Goal: Share content

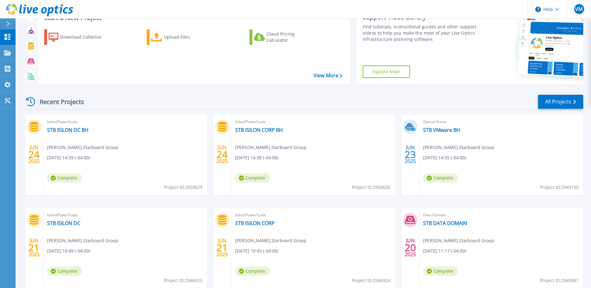
scroll to position [83, 0]
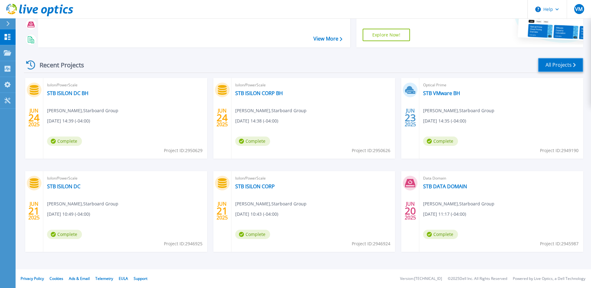
click at [559, 61] on link "All Projects" at bounding box center [560, 65] width 45 height 14
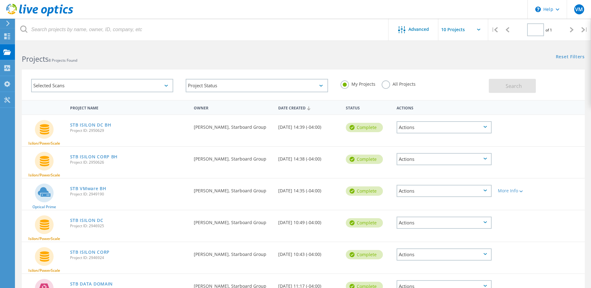
type input "1"
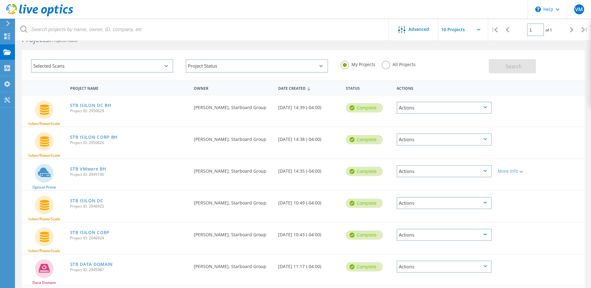
scroll to position [31, 0]
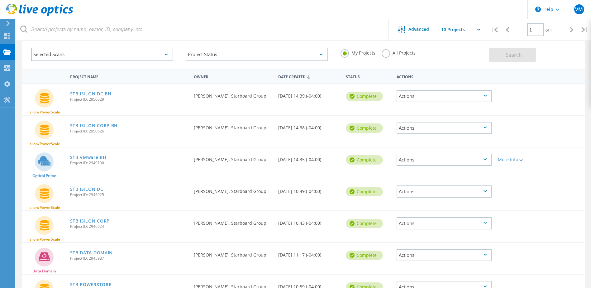
click at [488, 99] on div "Actions" at bounding box center [444, 96] width 95 height 12
click at [558, 62] on div "Selected Scans Project Status In Progress Complete Published Anonymous Archived…" at bounding box center [303, 53] width 563 height 31
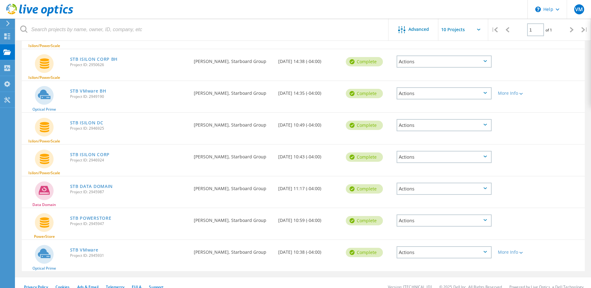
scroll to position [106, 0]
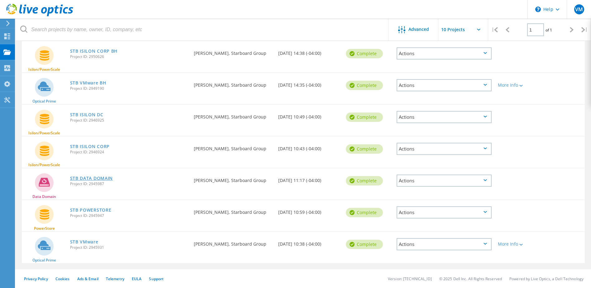
click at [97, 177] on link "STB DATA DOMAIN" at bounding box center [91, 178] width 43 height 4
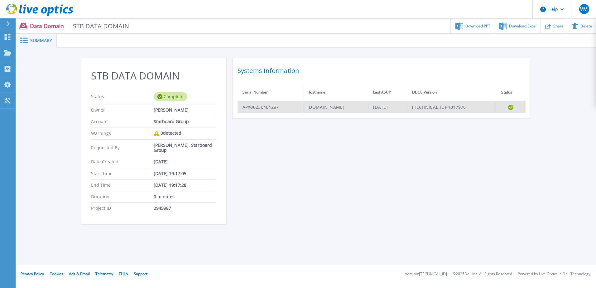
click at [269, 107] on td "APX00230404297" at bounding box center [269, 107] width 65 height 12
drag, startPoint x: 296, startPoint y: 107, endPoint x: 346, endPoint y: 108, distance: 50.2
click at [346, 108] on td "stbcorpdd6900.stb.com" at bounding box center [335, 107] width 66 height 12
drag, startPoint x: 346, startPoint y: 108, endPoint x: 415, endPoint y: 134, distance: 73.7
click at [415, 134] on div "STB DATA DOMAIN Status Complete Owner Victor Miranda Account Starboard Group Wa…" at bounding box center [306, 145] width 450 height 174
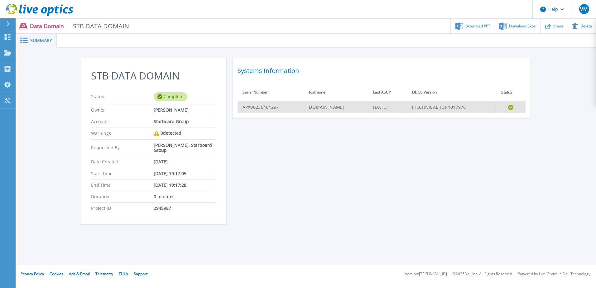
click at [265, 108] on td "APX00230404297" at bounding box center [269, 107] width 65 height 12
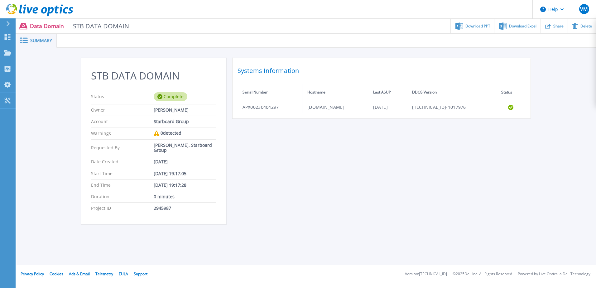
drag, startPoint x: 265, startPoint y: 108, endPoint x: 257, endPoint y: 154, distance: 46.2
click at [257, 154] on div "STB DATA DOMAIN Status Complete Owner Victor Miranda Account Starboard Group Wa…" at bounding box center [306, 145] width 450 height 174
click at [504, 25] on icon at bounding box center [502, 25] width 7 height 7
click at [461, 156] on div "STB DATA DOMAIN Status Complete Owner Victor Miranda Account Starboard Group Wa…" at bounding box center [306, 145] width 450 height 174
click at [42, 36] on div "Summary" at bounding box center [37, 41] width 40 height 14
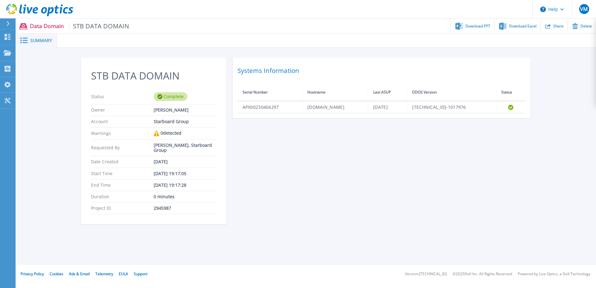
click at [37, 39] on span "Summary" at bounding box center [41, 40] width 22 height 4
click at [9, 38] on icon at bounding box center [8, 37] width 6 height 6
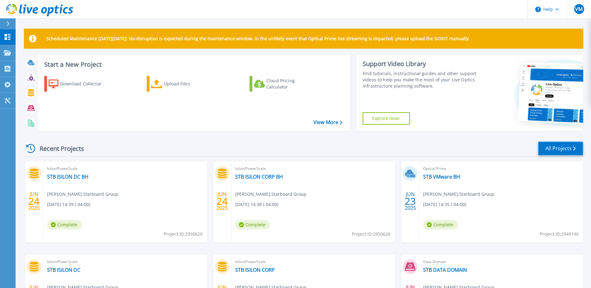
click at [566, 152] on link "All Projects" at bounding box center [560, 148] width 45 height 14
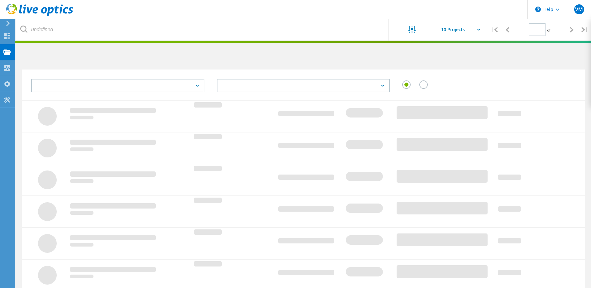
type input "1"
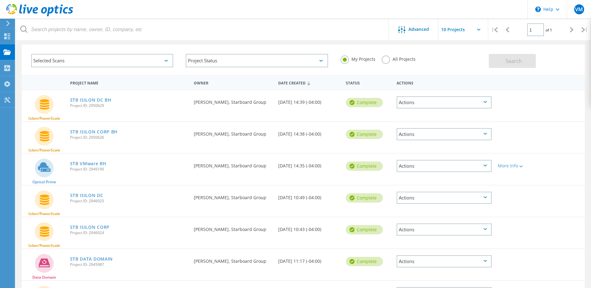
scroll to position [12, 0]
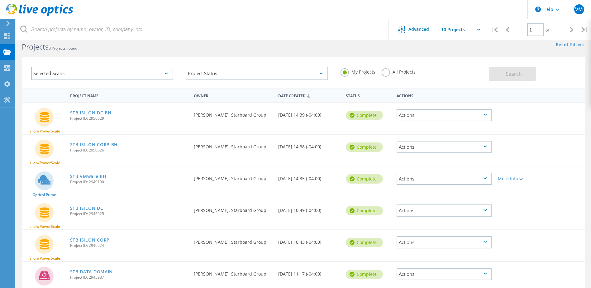
click at [479, 113] on div "Actions" at bounding box center [444, 115] width 95 height 12
click at [428, 123] on div "Share" at bounding box center [444, 125] width 94 height 10
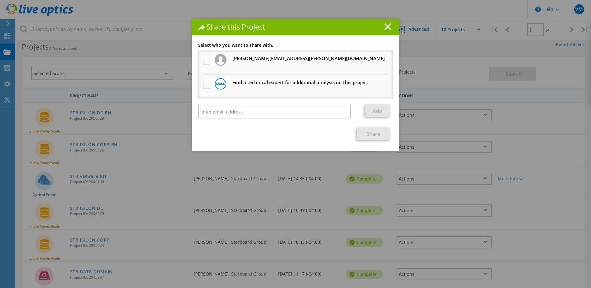
scroll to position [0, 0]
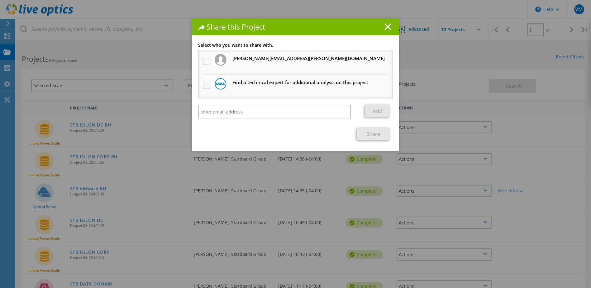
click at [205, 86] on label at bounding box center [207, 85] width 9 height 7
click at [0, 0] on input "checkbox" at bounding box center [0, 0] width 0 height 0
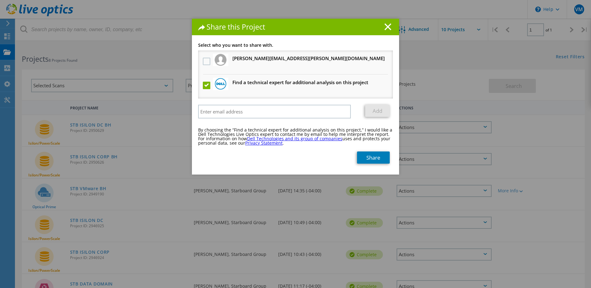
click at [205, 86] on label at bounding box center [207, 85] width 9 height 7
click at [0, 0] on input "checkbox" at bounding box center [0, 0] width 0 height 0
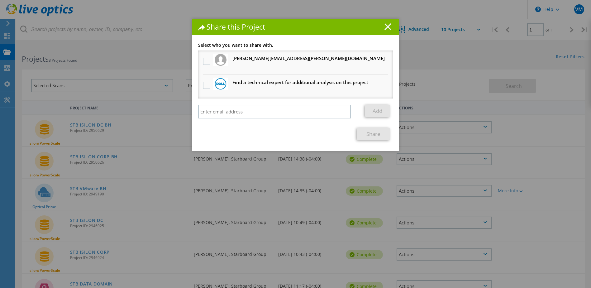
click at [386, 26] on line at bounding box center [388, 27] width 6 height 6
